Goal: Information Seeking & Learning: Learn about a topic

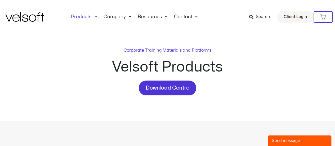
click at [86, 90] on div "Corporate Training Materials and Platforms Velsoft Products Download Centre" at bounding box center [167, 71] width 191 height 48
click at [79, 90] on div "Corporate Training Materials and Platforms Velsoft Products Download Centre" at bounding box center [167, 71] width 191 height 48
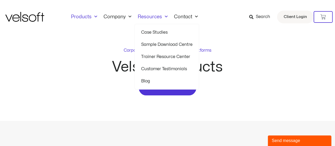
click at [172, 56] on link "Trainer Resource Center" at bounding box center [166, 57] width 51 height 12
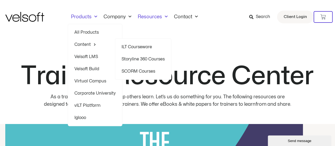
click at [143, 47] on link "ILT Courseware" at bounding box center [143, 47] width 43 height 12
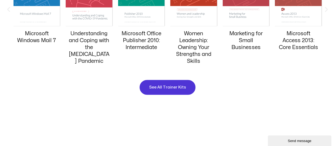
scroll to position [583, 0]
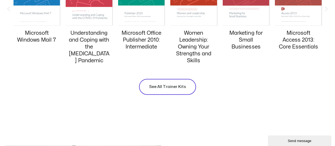
click at [168, 86] on span "See All Trainer Kits" at bounding box center [167, 87] width 37 height 6
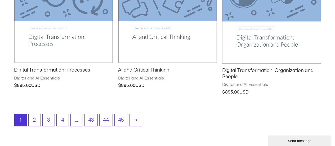
scroll to position [721, 0]
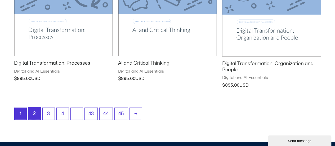
click at [33, 113] on link "2" at bounding box center [35, 113] width 12 height 12
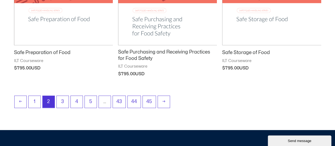
scroll to position [753, 0]
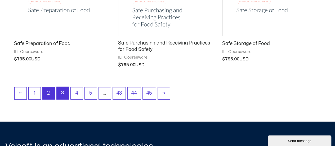
click at [58, 90] on link "3" at bounding box center [63, 93] width 12 height 12
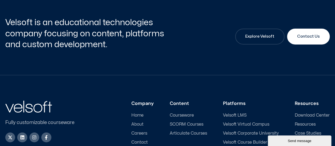
scroll to position [923, 0]
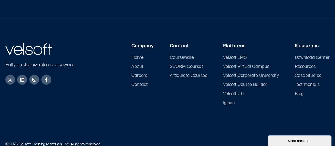
click at [182, 58] on span "Courseware" at bounding box center [182, 57] width 24 height 5
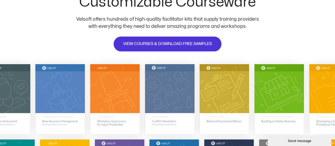
scroll to position [43, 0]
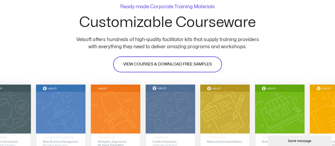
click at [191, 64] on span "VIEW COURSES & DOWNLOAD FREE SAMPLES" at bounding box center [167, 64] width 89 height 6
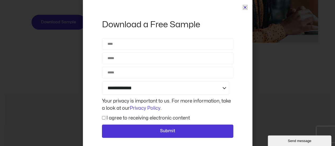
scroll to position [2497, 0]
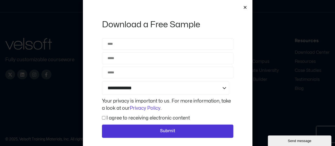
click at [245, 7] on icon "Close" at bounding box center [245, 7] width 4 height 4
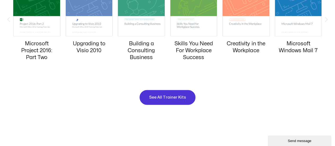
scroll to position [579, 0]
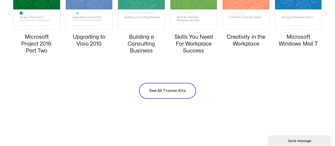
click at [170, 90] on span "See All Trainer Kits" at bounding box center [167, 91] width 37 height 6
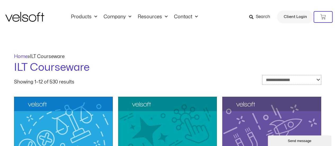
click at [318, 80] on select "**********" at bounding box center [291, 80] width 59 height 10
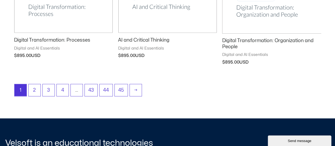
scroll to position [734, 0]
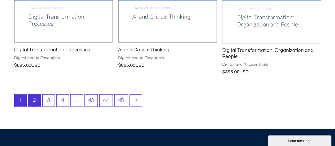
click at [31, 98] on link "2" at bounding box center [35, 100] width 12 height 12
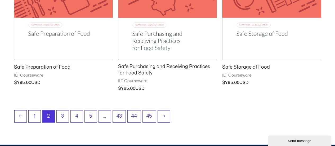
scroll to position [731, 0]
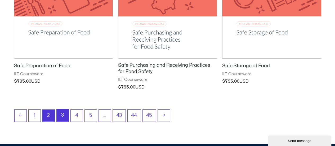
click at [59, 115] on link "3" at bounding box center [63, 115] width 12 height 12
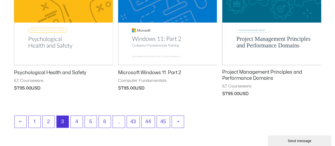
scroll to position [714, 0]
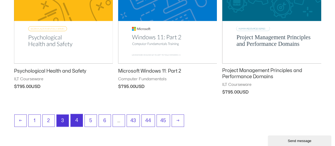
click at [76, 123] on link "4" at bounding box center [77, 120] width 12 height 12
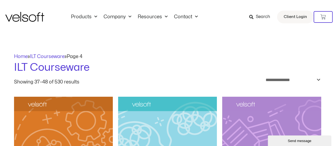
click at [155, 71] on h1 "ILT Courseware" at bounding box center [168, 67] width 308 height 15
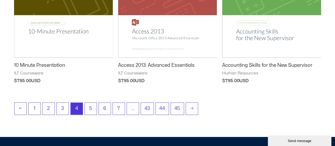
scroll to position [721, 0]
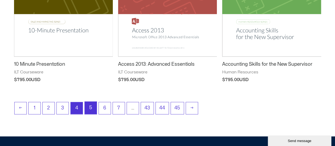
click at [91, 109] on link "5" at bounding box center [91, 108] width 12 height 12
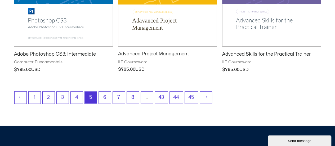
scroll to position [732, 0]
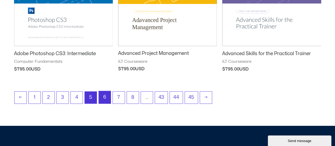
click at [103, 95] on link "6" at bounding box center [105, 97] width 12 height 12
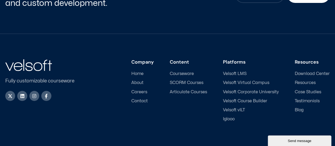
scroll to position [923, 0]
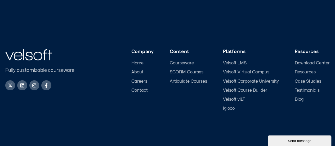
click at [314, 62] on span "Download Center" at bounding box center [312, 63] width 35 height 5
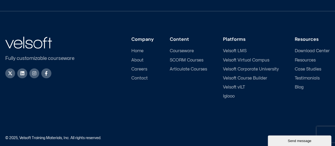
scroll to position [264, 0]
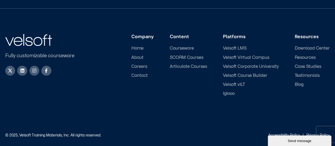
click at [191, 55] on span "SCORM Courses" at bounding box center [187, 57] width 34 height 5
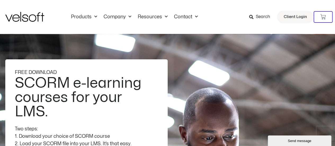
click at [255, 18] on span "Search" at bounding box center [259, 17] width 21 height 7
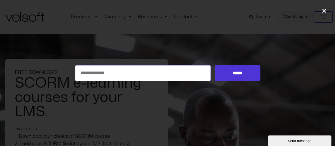
click at [104, 75] on input "Search for:" at bounding box center [143, 73] width 136 height 16
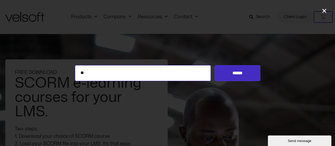
type input "**"
click at [239, 72] on input "******" at bounding box center [237, 73] width 45 height 16
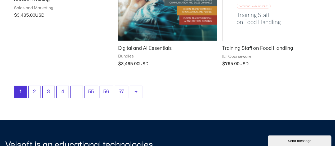
scroll to position [737, 0]
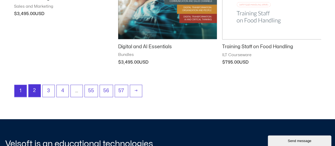
click at [37, 91] on link "2" at bounding box center [35, 91] width 12 height 12
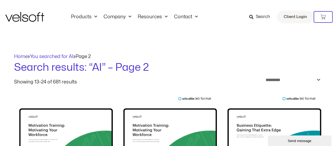
click at [258, 14] on span "Search" at bounding box center [263, 17] width 14 height 7
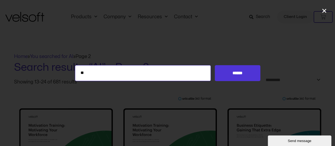
click at [98, 74] on input "**" at bounding box center [143, 73] width 136 height 16
type input "*"
click at [98, 74] on input "Search for:" at bounding box center [143, 73] width 136 height 16
type input "*******"
click at [215, 65] on input "******" at bounding box center [237, 73] width 45 height 16
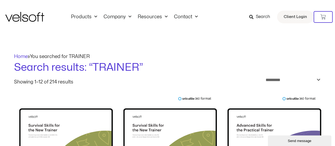
click at [268, 17] on span "Search" at bounding box center [263, 17] width 14 height 7
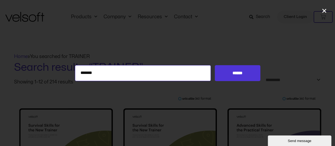
click at [112, 80] on input "*******" at bounding box center [143, 73] width 136 height 16
type input "*"
type input "******"
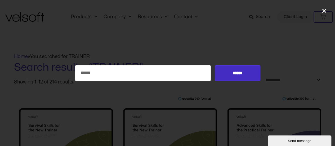
click at [241, 74] on input "******" at bounding box center [237, 73] width 45 height 16
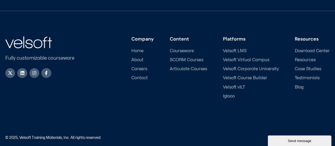
scroll to position [183, 0]
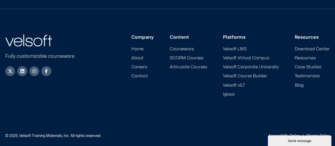
drag, startPoint x: 336, startPoint y: 7, endPoint x: 334, endPoint y: 82, distance: 75.1
click at [182, 47] on span "Courseware" at bounding box center [182, 49] width 24 height 5
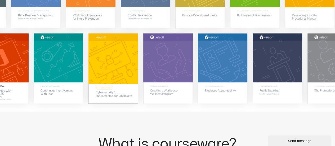
scroll to position [179, 0]
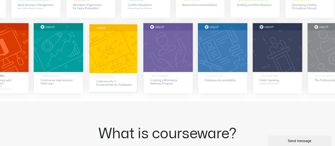
click at [118, 63] on img at bounding box center [113, 58] width 48 height 68
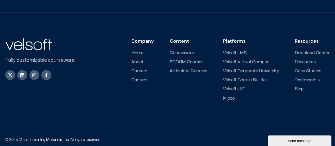
scroll to position [568, 0]
